Goal: Check status: Check status

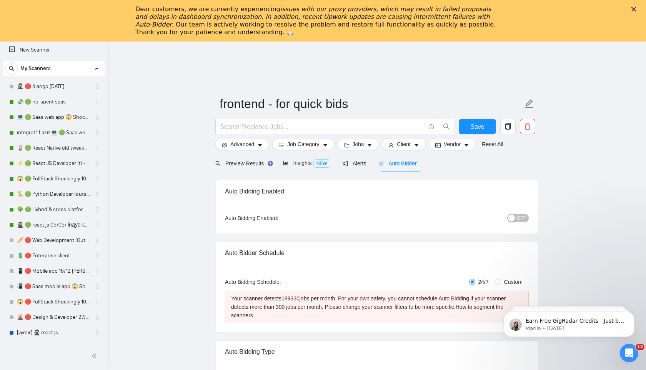
click at [636, 9] on div "Close" at bounding box center [635, 9] width 8 height 5
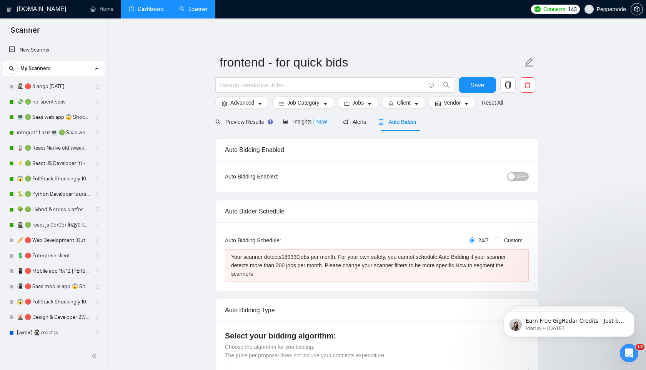
click at [155, 11] on link "Dashboard" at bounding box center [146, 9] width 35 height 7
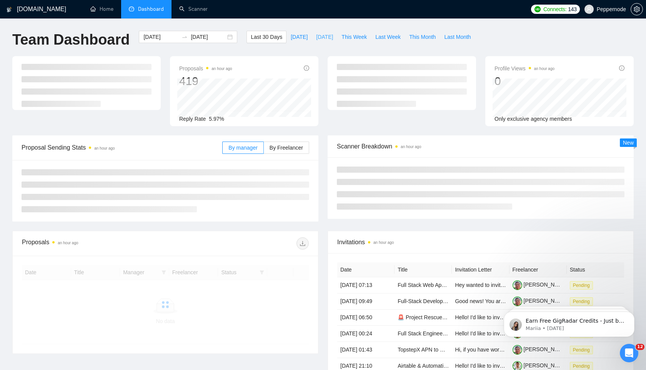
click at [332, 41] on span "[DATE]" at bounding box center [324, 37] width 17 height 8
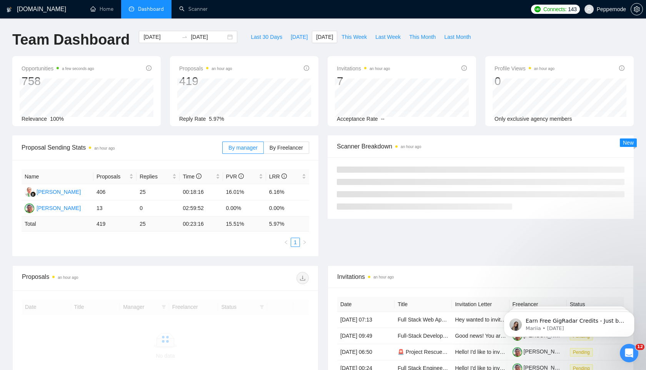
type input "[DATE]"
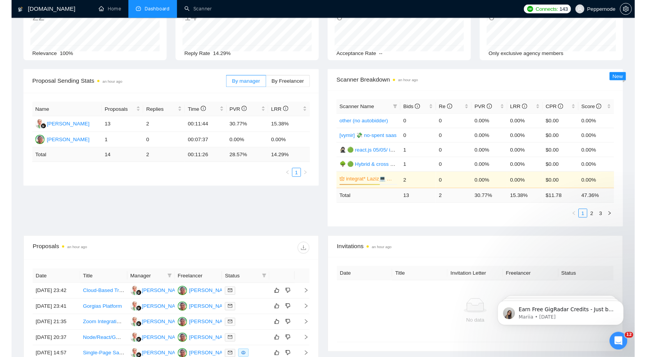
scroll to position [73, 0]
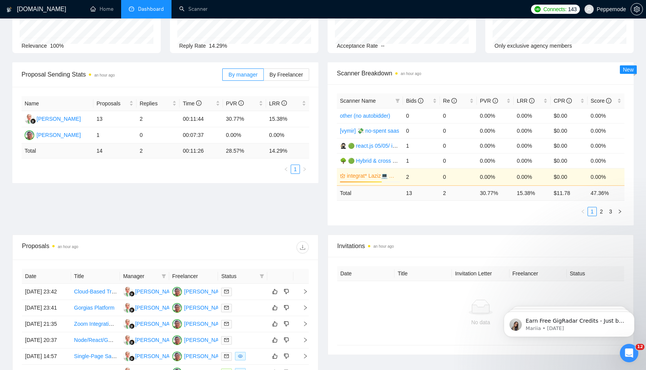
click at [309, 246] on div "Proposals an hour ago" at bounding box center [165, 247] width 305 height 25
click at [302, 249] on icon "download" at bounding box center [302, 247] width 5 height 5
